Goal: Task Accomplishment & Management: Use online tool/utility

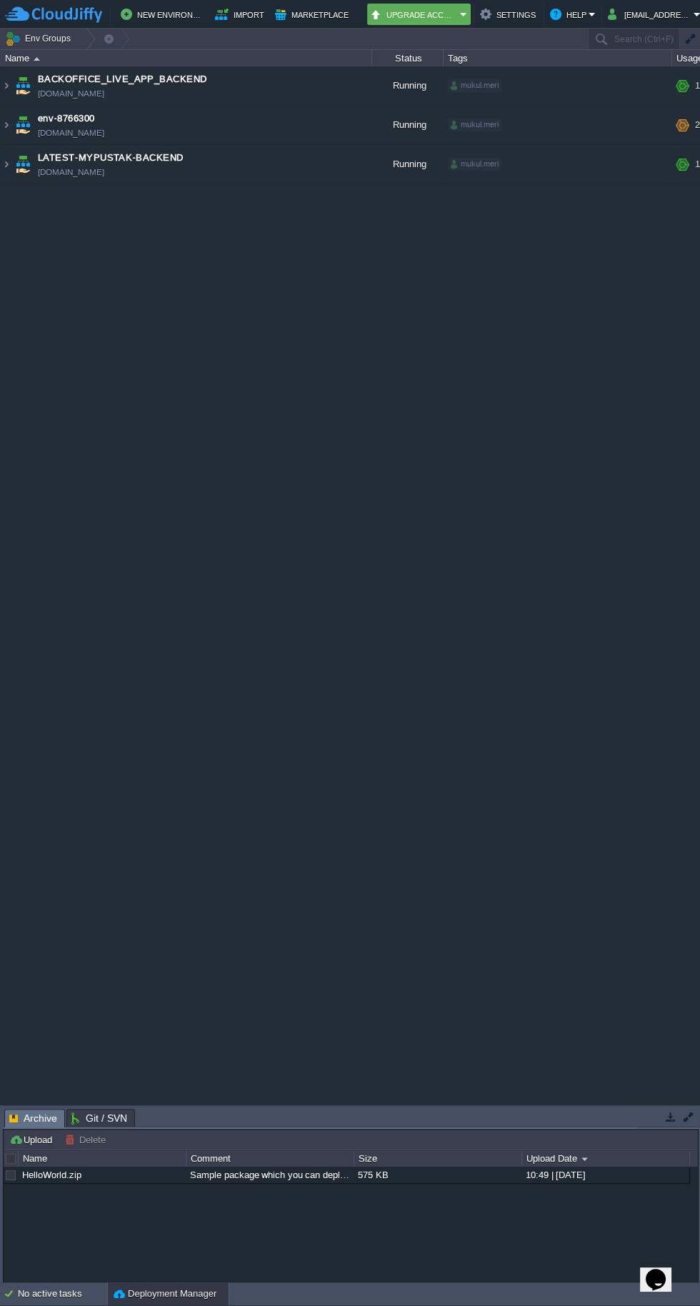
click at [38, 132] on span "[DOMAIN_NAME]" at bounding box center [71, 133] width 66 height 14
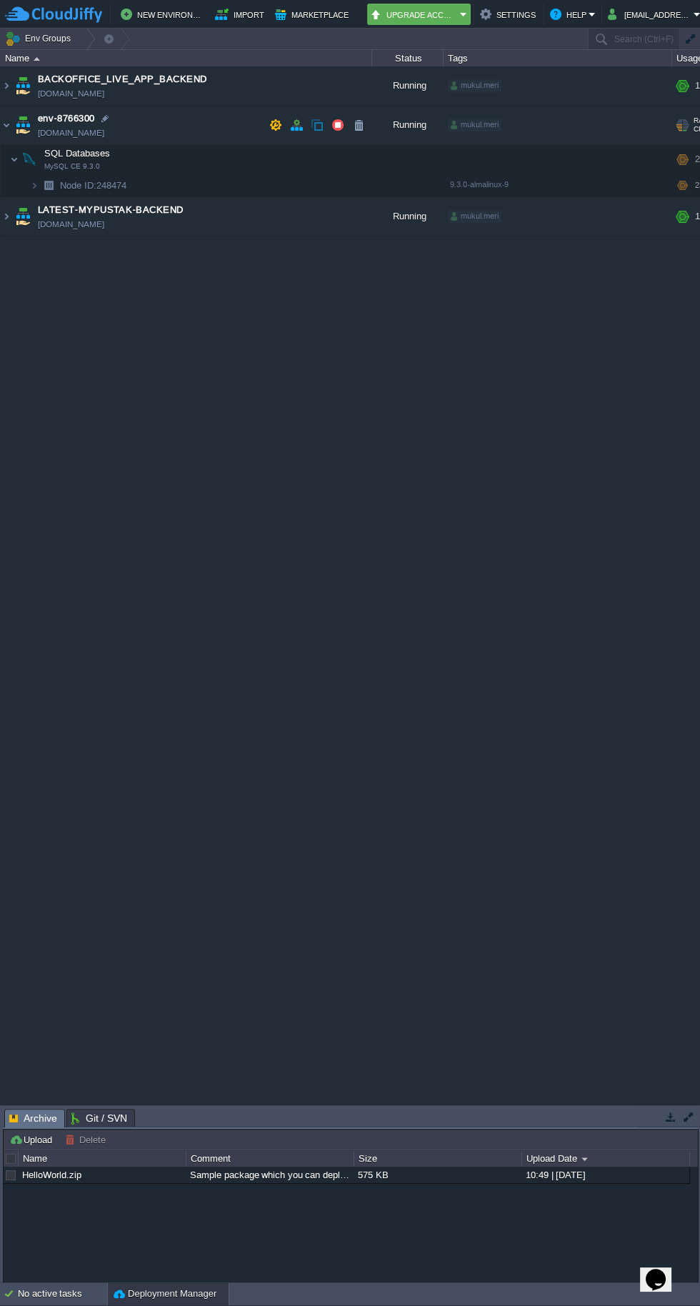
click at [39, 136] on span "[DOMAIN_NAME]" at bounding box center [71, 133] width 66 height 14
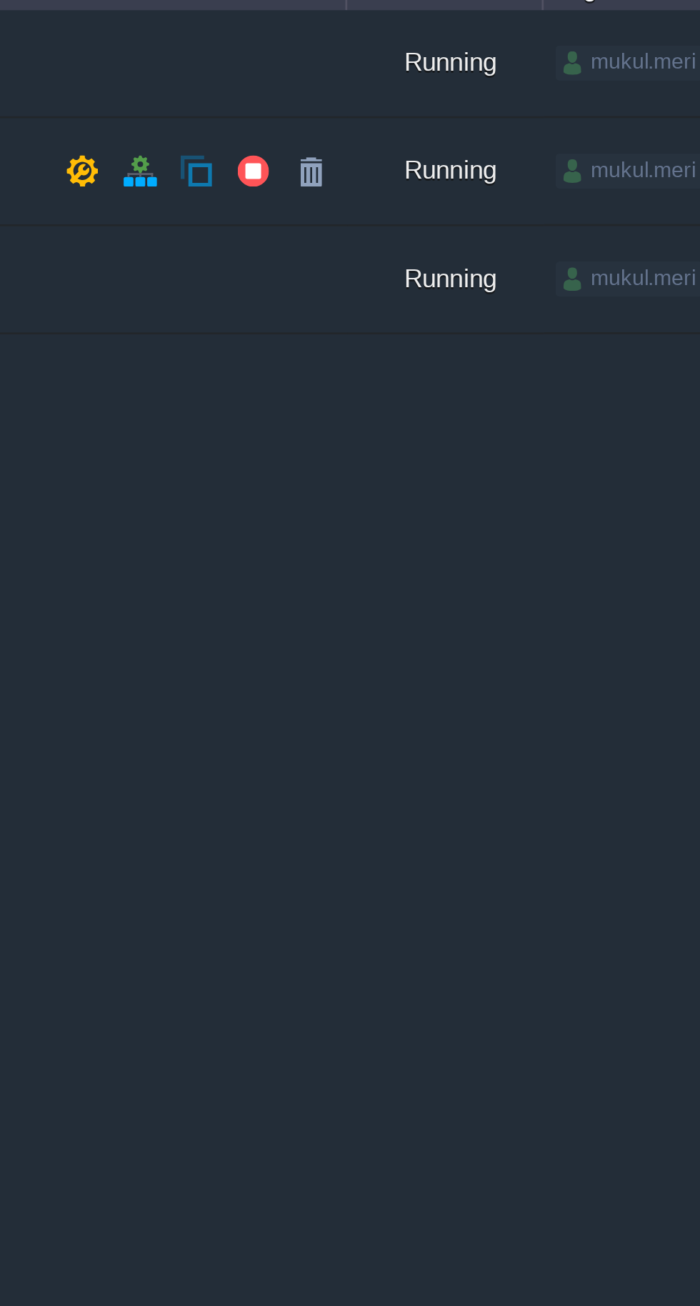
click at [337, 124] on button "button" at bounding box center [338, 125] width 13 height 13
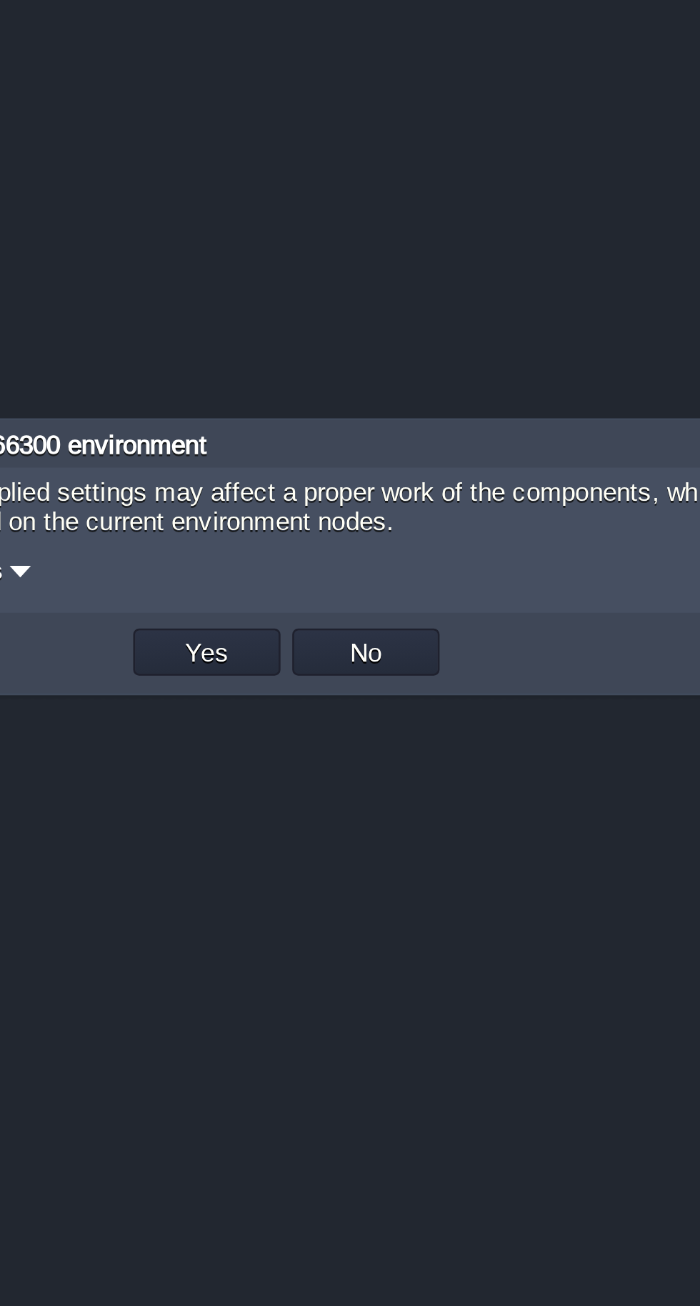
click at [332, 687] on button "Yes" at bounding box center [321, 687] width 24 height 13
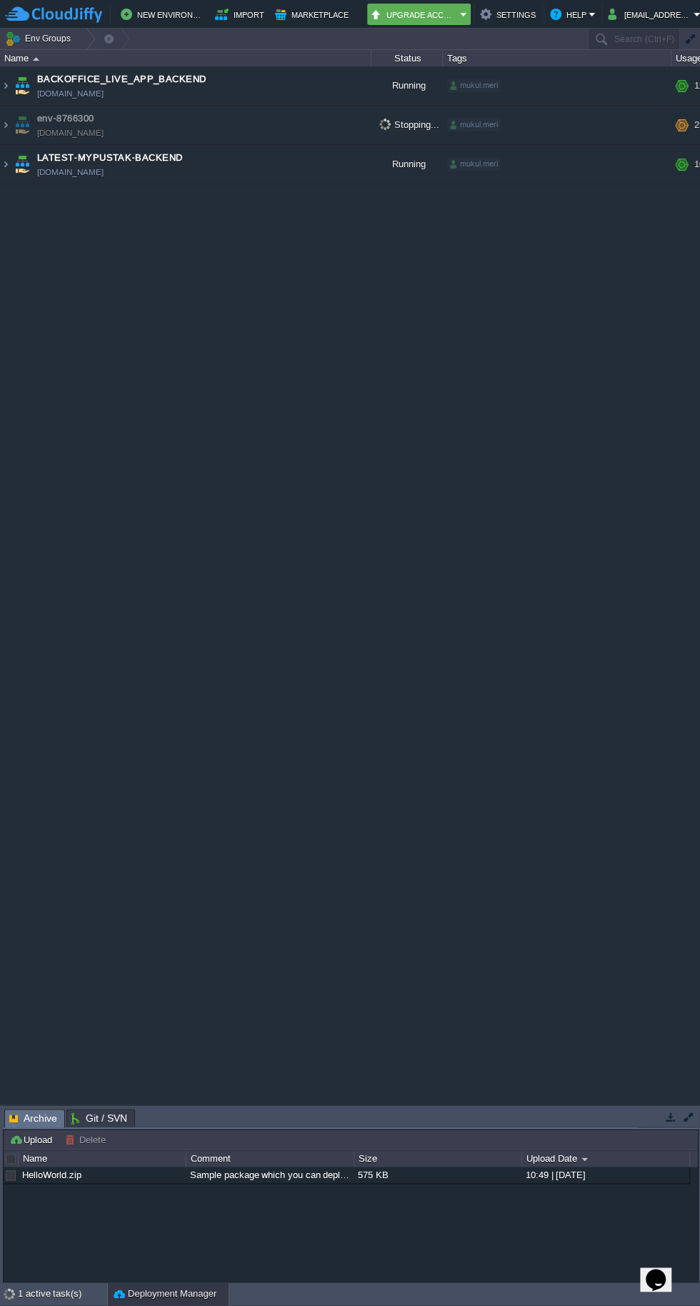
click at [39, 175] on link "[DOMAIN_NAME]" at bounding box center [70, 172] width 66 height 14
click at [74, 176] on link "[DOMAIN_NAME]" at bounding box center [70, 172] width 66 height 14
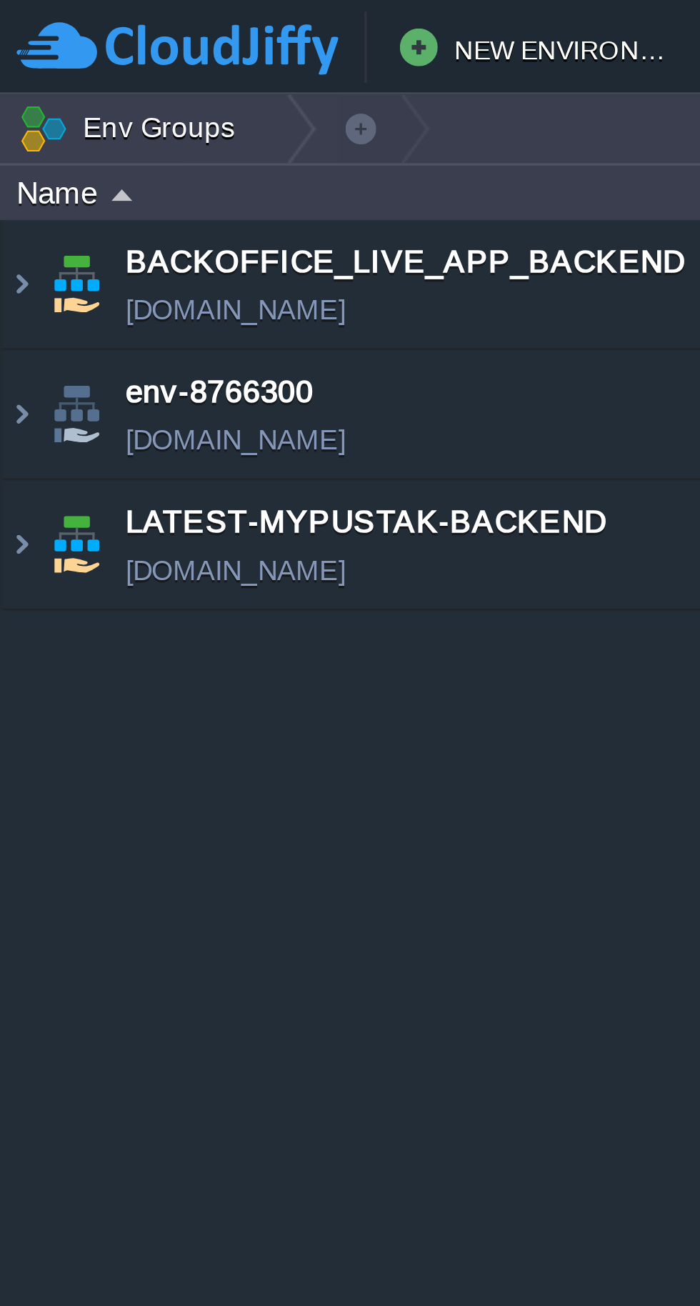
click at [6, 161] on img at bounding box center [6, 164] width 11 height 39
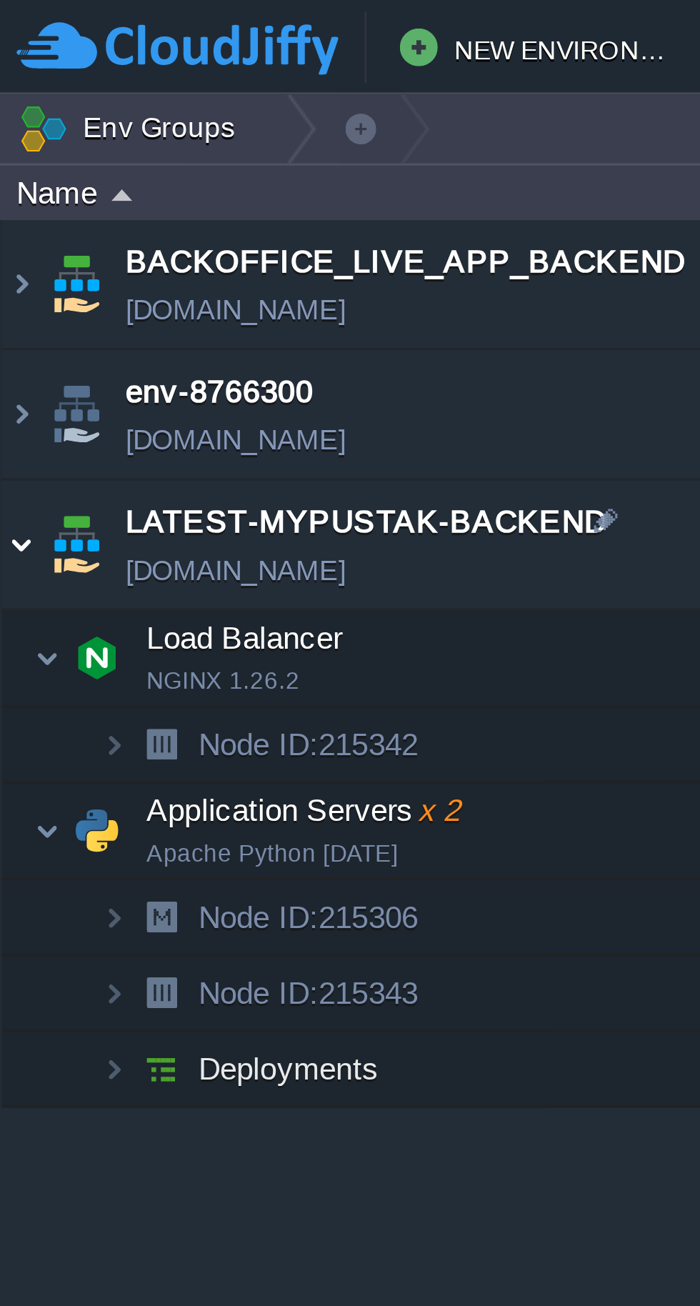
click at [16, 244] on img at bounding box center [14, 250] width 9 height 29
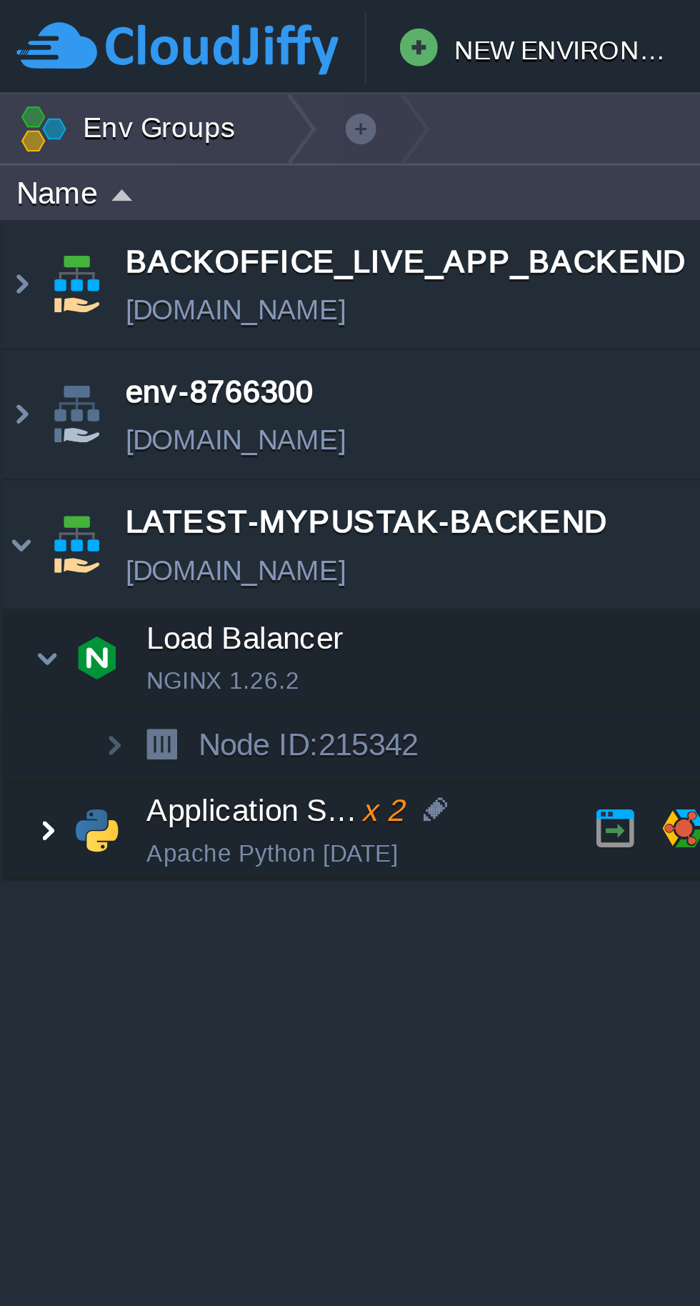
click at [16, 250] on img at bounding box center [14, 250] width 9 height 29
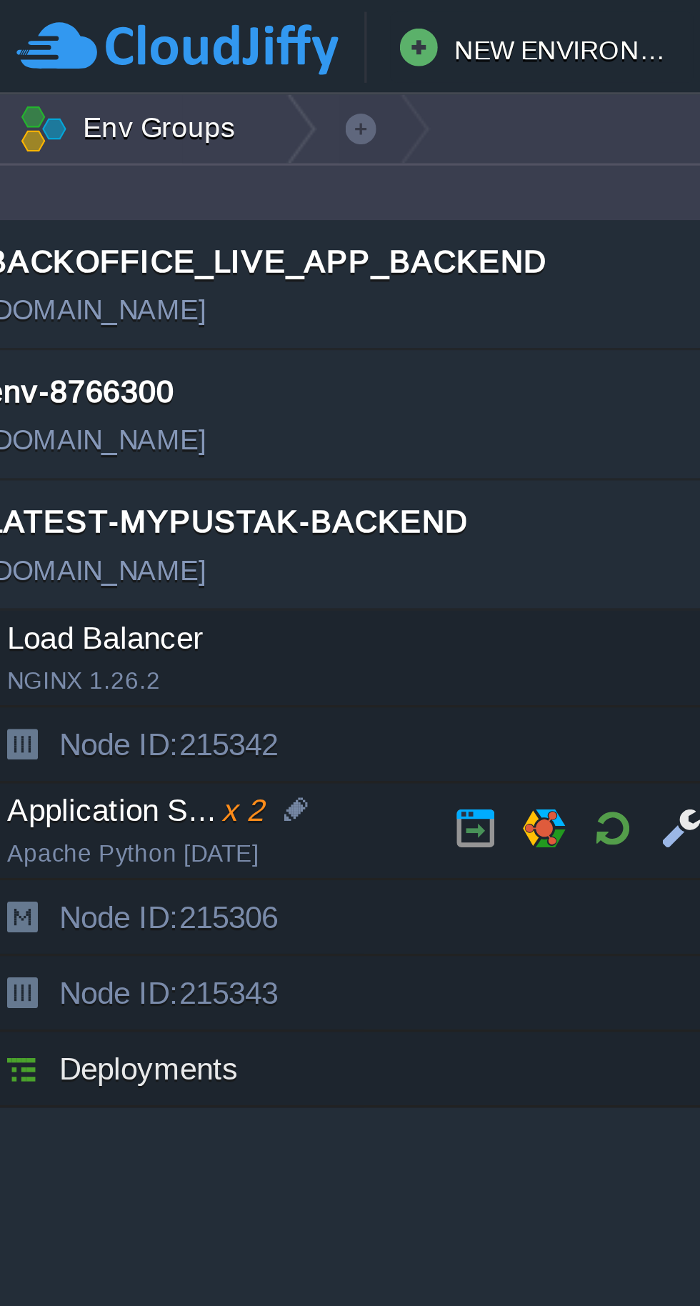
scroll to position [0, 42]
click at [179, 246] on button "button" at bounding box center [185, 250] width 13 height 13
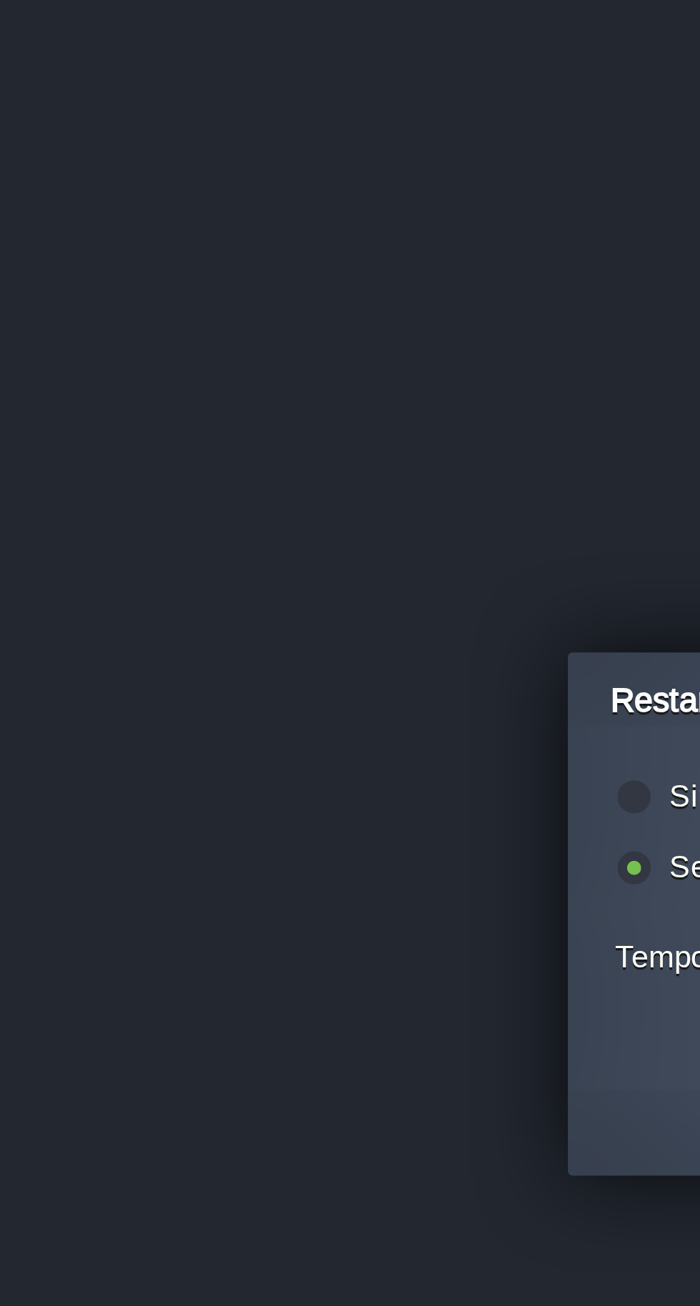
click at [202, 626] on label "Simultaneous restart (i.e. all together)" at bounding box center [279, 628] width 154 height 11
click at [195, 626] on input "radio" at bounding box center [190, 630] width 9 height 9
radio input "true"
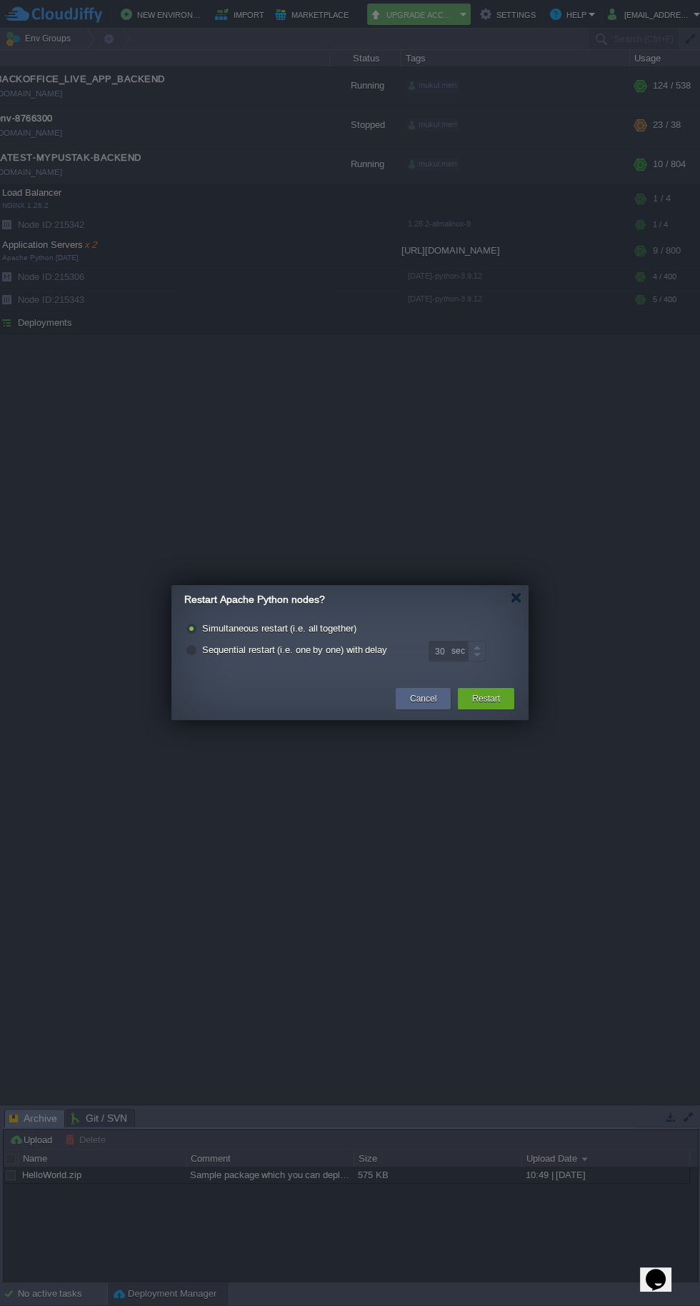
click at [494, 711] on td "Restart" at bounding box center [486, 699] width 64 height 26
click at [497, 715] on div "Cancel Restart" at bounding box center [349, 699] width 357 height 41
click at [493, 698] on button "Restart" at bounding box center [486, 699] width 28 height 14
